Goal: Check status: Check status

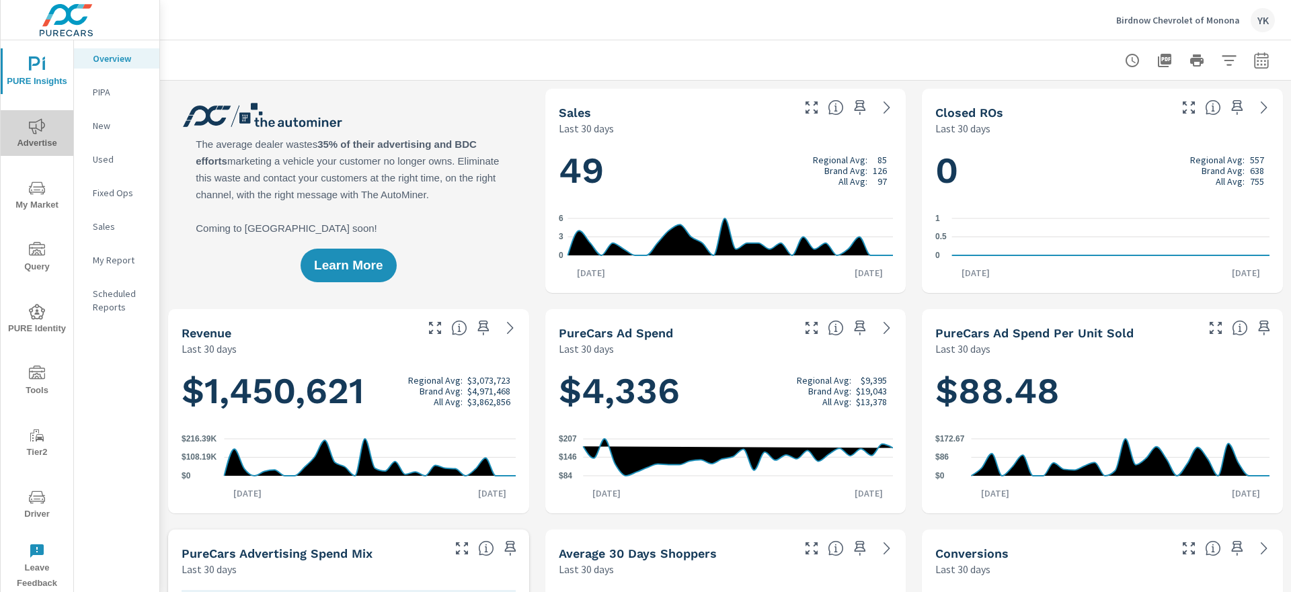
click at [50, 132] on span "Advertise" at bounding box center [37, 134] width 65 height 33
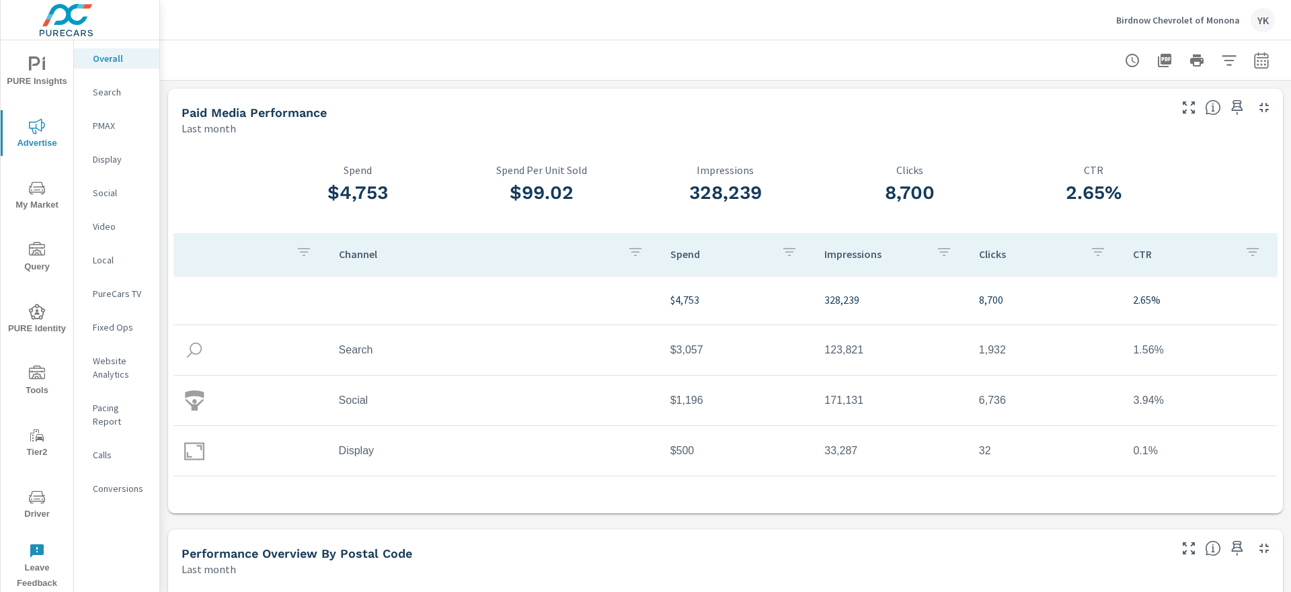
click at [1256, 79] on div at bounding box center [725, 60] width 1098 height 40
click at [1258, 49] on button "button" at bounding box center [1261, 60] width 27 height 27
click at [1163, 136] on div "Date Range Custom [DATE] Last week Last 7 days Last 14 days Last 30 days Last 4…" at bounding box center [1167, 116] width 172 height 46
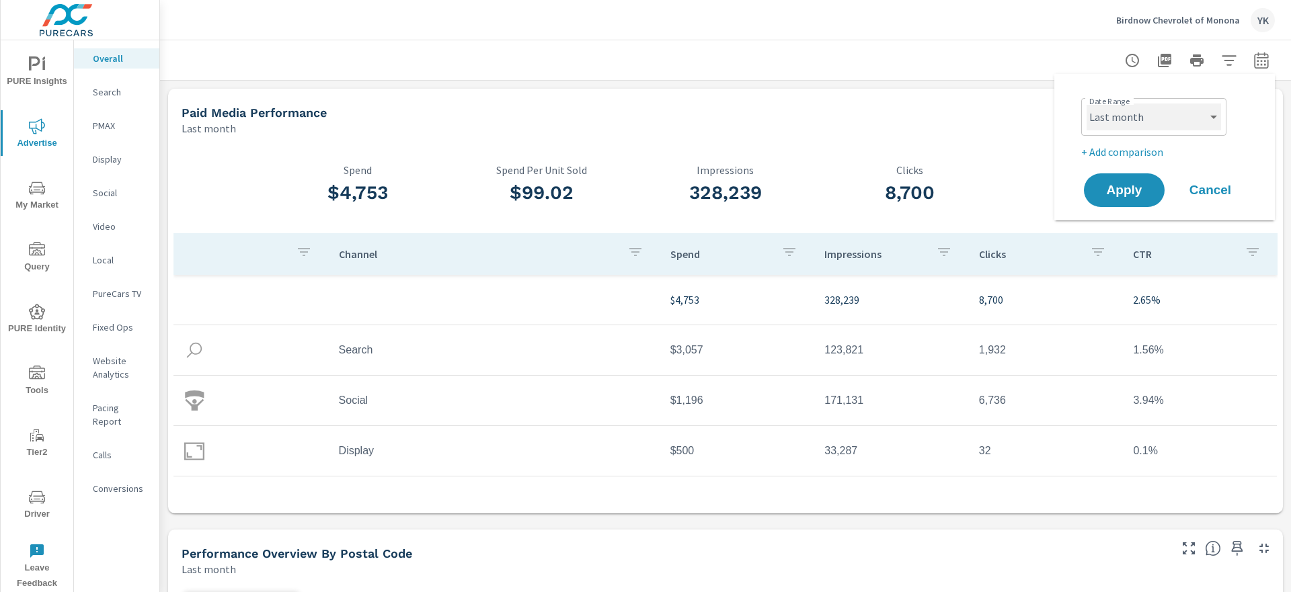
click at [1163, 120] on select "Custom [DATE] Last week Last 7 days Last 14 days Last 30 days Last 45 days Last…" at bounding box center [1153, 117] width 134 height 27
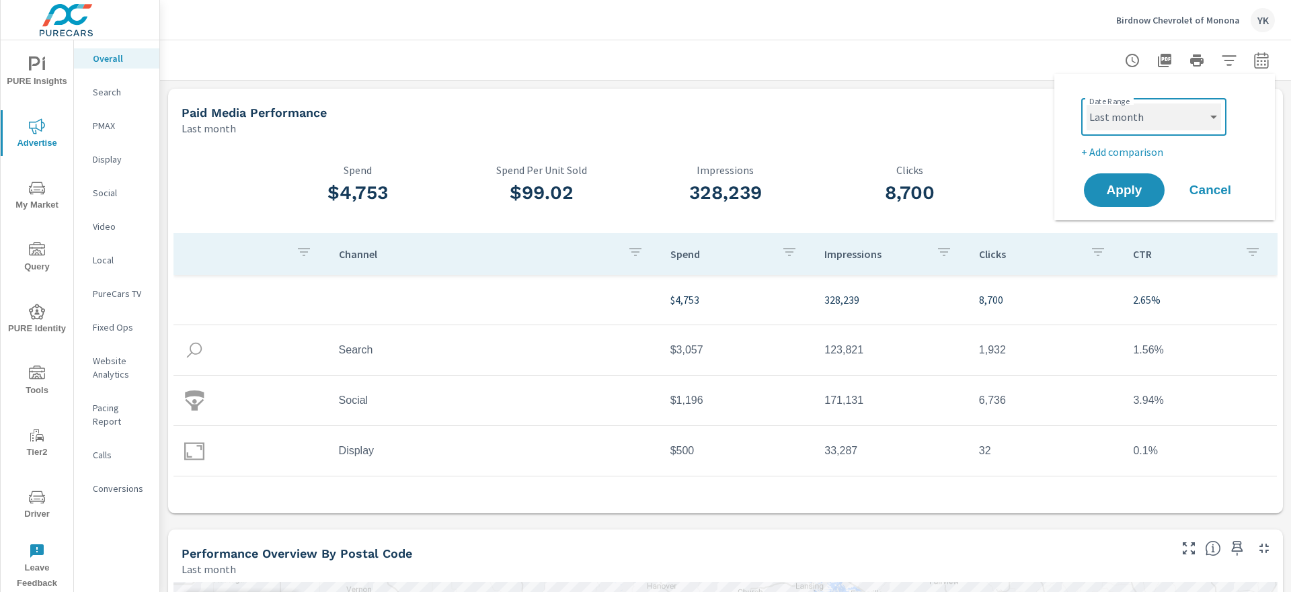
click at [1086, 104] on select "Custom [DATE] Last week Last 7 days Last 14 days Last 30 days Last 45 days Last…" at bounding box center [1153, 117] width 134 height 27
click at [1158, 119] on select "Custom [DATE] Last week Last 7 days Last 14 days Last 30 days Last 45 days Last…" at bounding box center [1153, 117] width 134 height 27
click at [1086, 104] on select "Custom [DATE] Last week Last 7 days Last 14 days Last 30 days Last 45 days Last…" at bounding box center [1153, 117] width 134 height 27
select select "Month to date"
click at [1133, 191] on span "Apply" at bounding box center [1123, 190] width 55 height 13
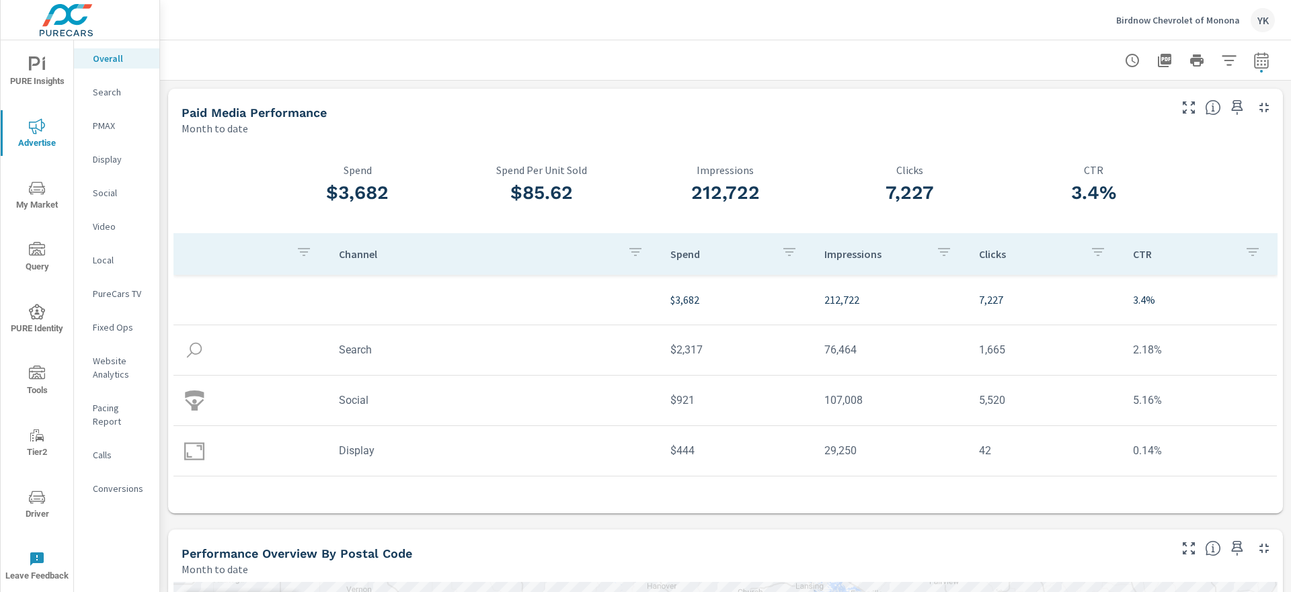
scroll to position [11, 0]
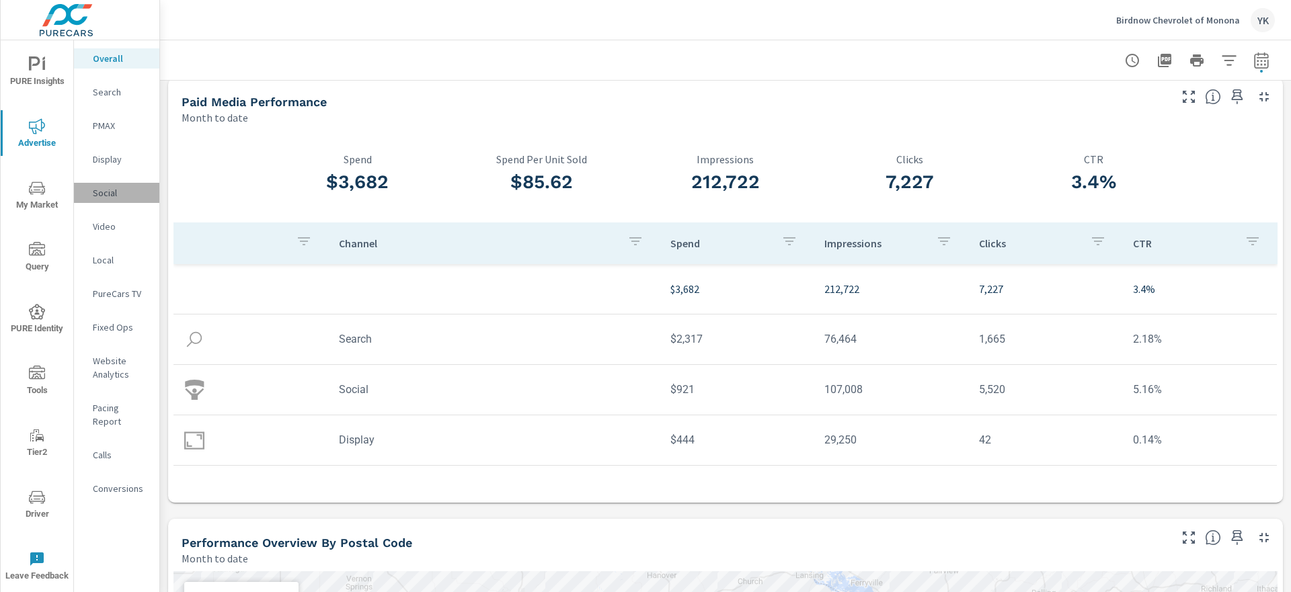
click at [87, 192] on div "Social" at bounding box center [116, 193] width 85 height 20
